Goal: Obtain resource: Download file/media

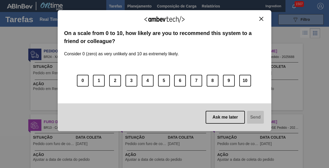
click at [261, 18] on img "Close" at bounding box center [262, 19] width 4 height 4
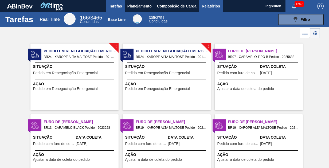
click at [211, 6] on span "Relatórios" at bounding box center [211, 6] width 18 height 6
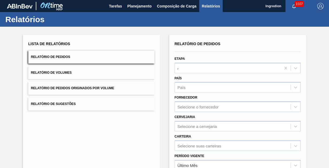
type input "Aguardando Faturamento"
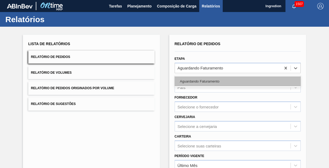
click at [237, 81] on div "Aguardando Faturamento" at bounding box center [238, 81] width 126 height 10
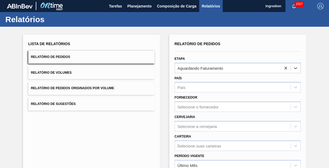
type input "Xarope"
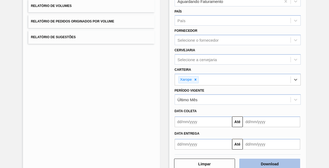
click at [269, 163] on button "Download" at bounding box center [269, 164] width 61 height 11
